Goal: Navigation & Orientation: Find specific page/section

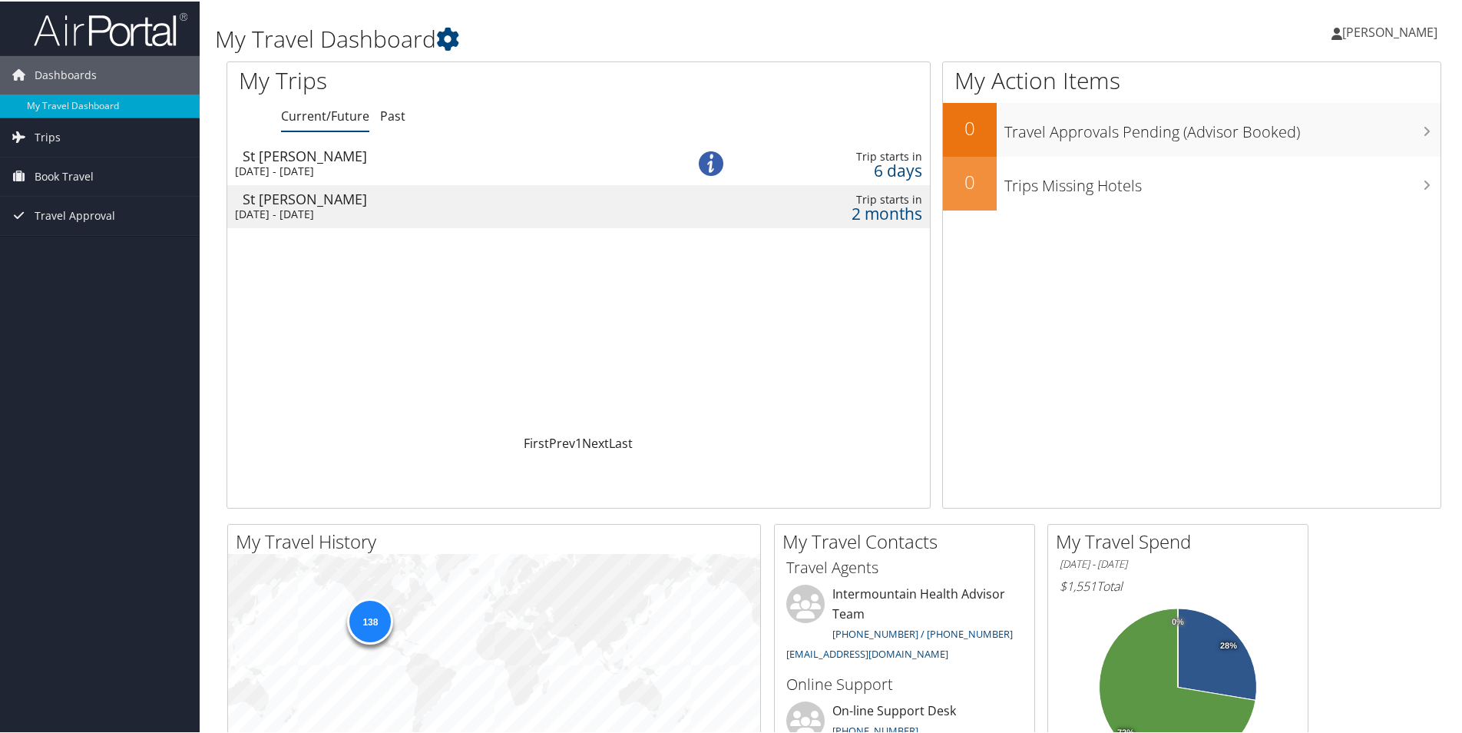
click at [305, 157] on div "St [PERSON_NAME]" at bounding box center [450, 154] width 415 height 14
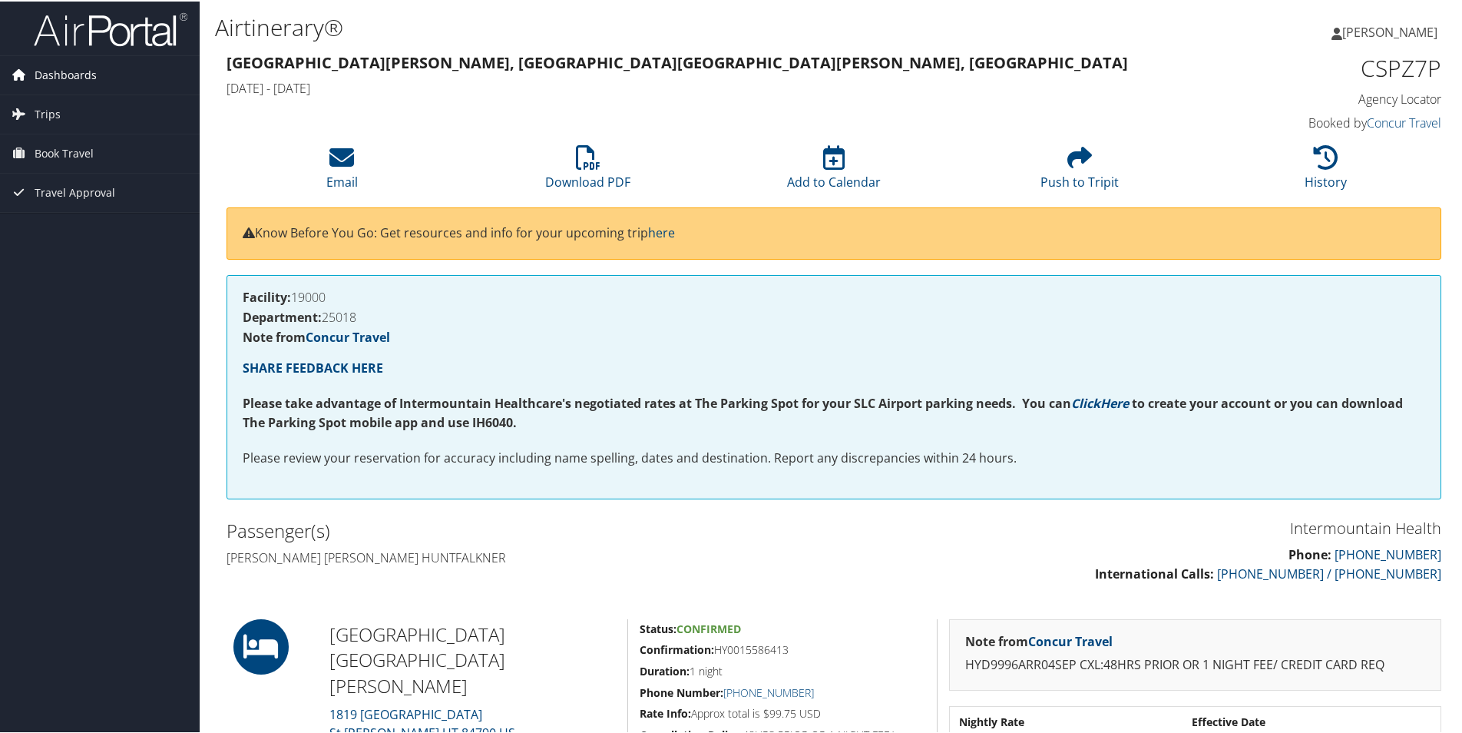
click at [68, 74] on span "Dashboards" at bounding box center [66, 74] width 62 height 38
click at [65, 100] on link "My Travel Dashboard" at bounding box center [100, 104] width 200 height 23
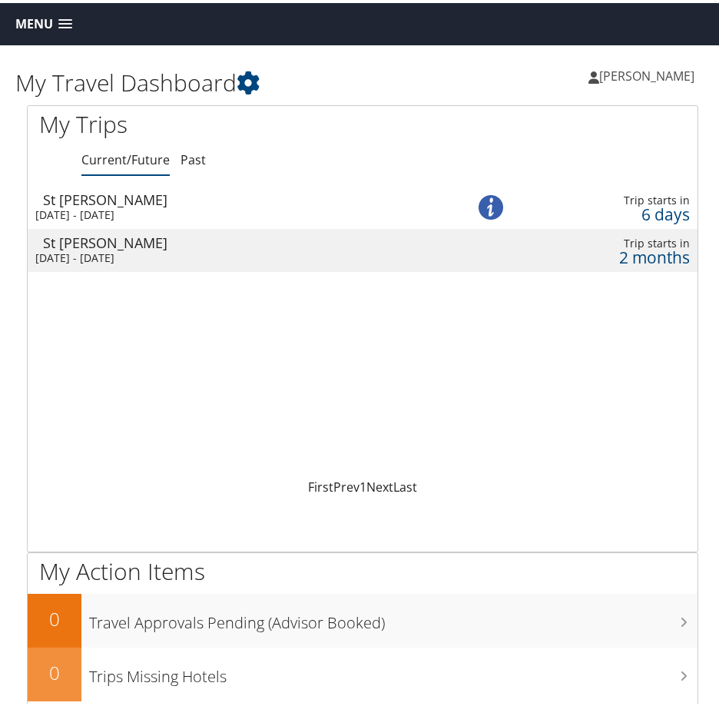
click at [640, 72] on span "[PERSON_NAME]" at bounding box center [646, 73] width 95 height 17
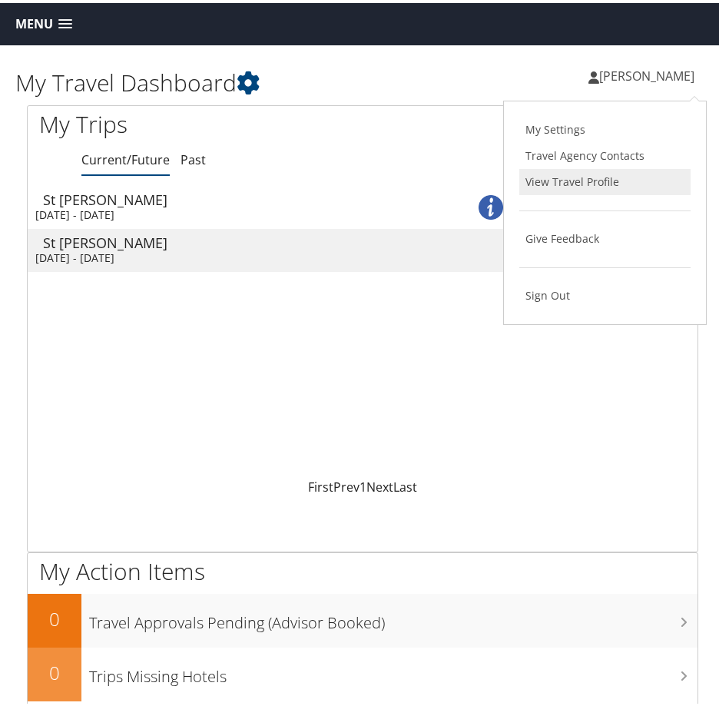
click at [528, 176] on link "View Travel Profile" at bounding box center [604, 179] width 171 height 26
